Goal: Task Accomplishment & Management: Use online tool/utility

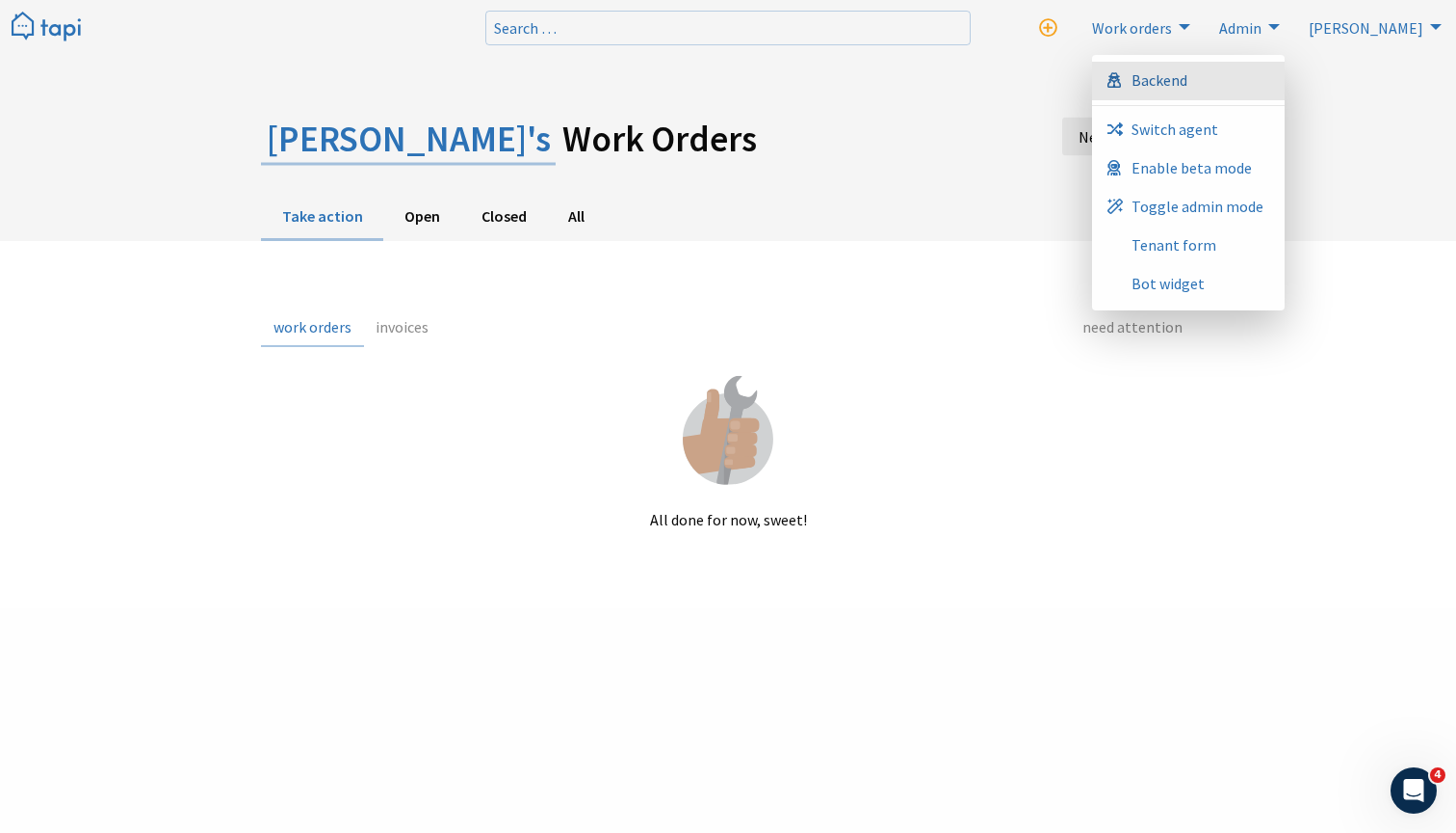
click at [1285, 94] on link "Backend" at bounding box center [1188, 80] width 193 height 39
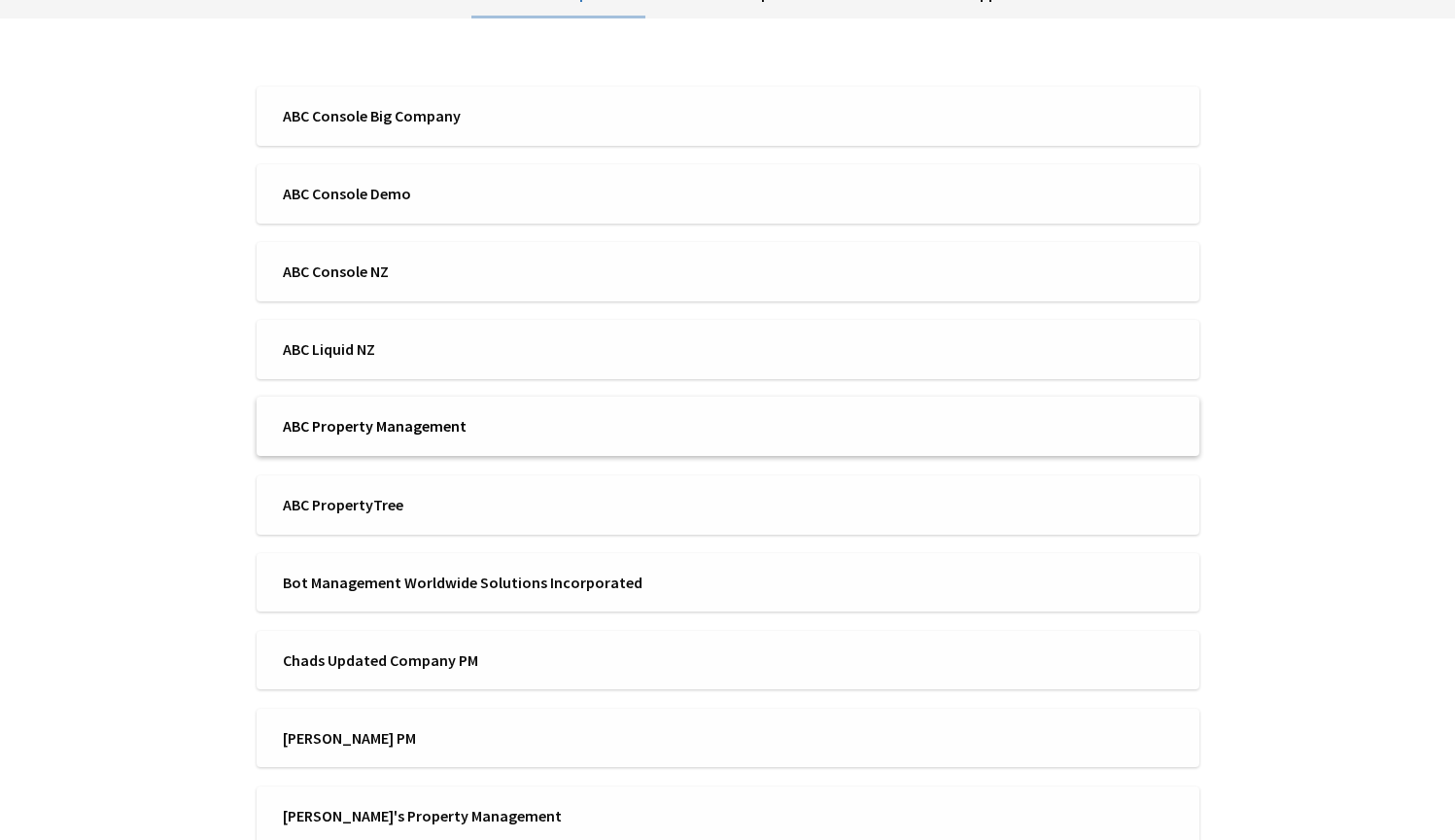
scroll to position [632, 0]
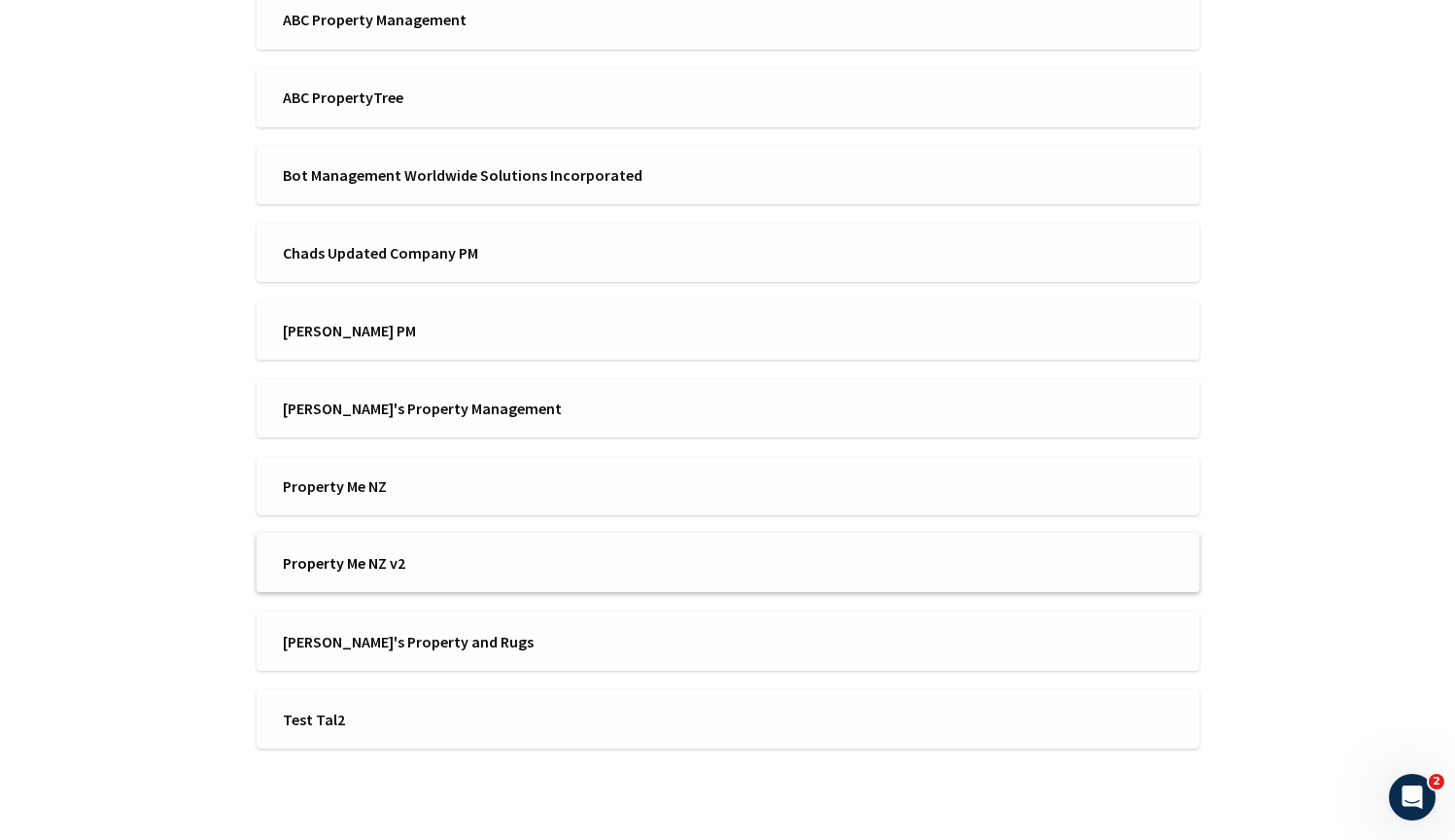
click at [390, 565] on span "Property Me NZ v2" at bounding box center [499, 562] width 433 height 21
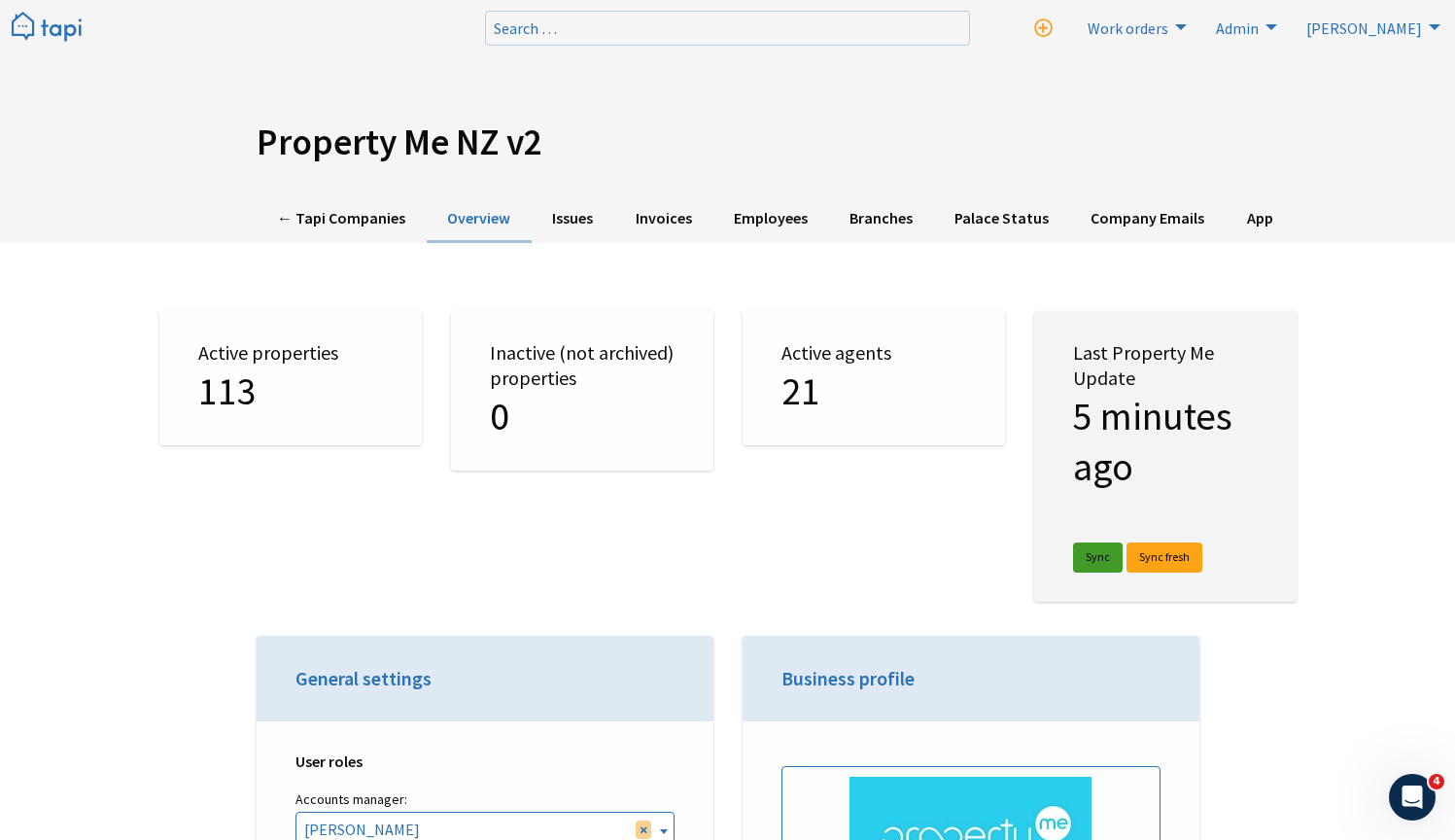
click at [1098, 561] on link "Sync" at bounding box center [1098, 557] width 50 height 30
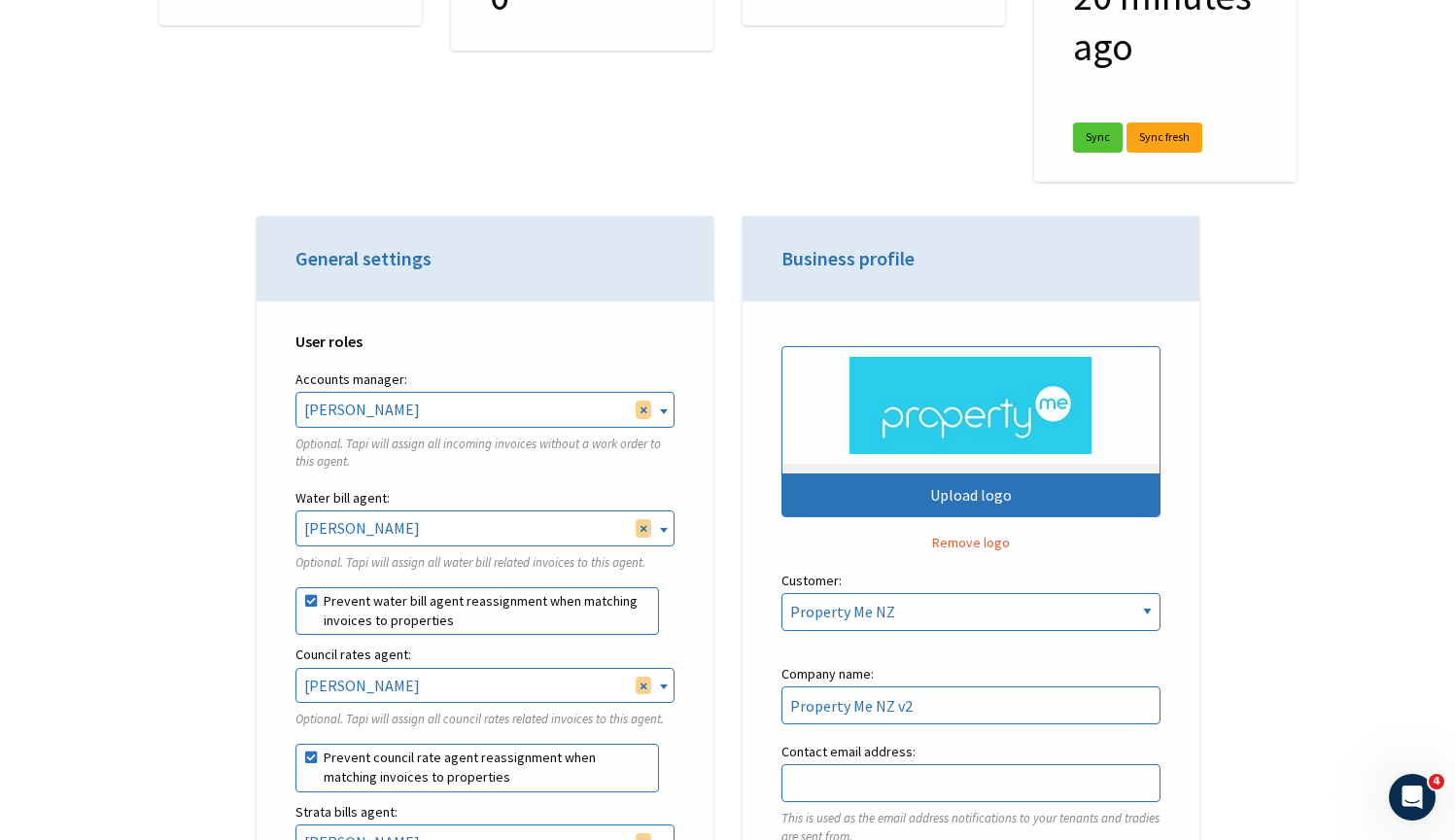
scroll to position [422, 0]
